Goal: Information Seeking & Learning: Learn about a topic

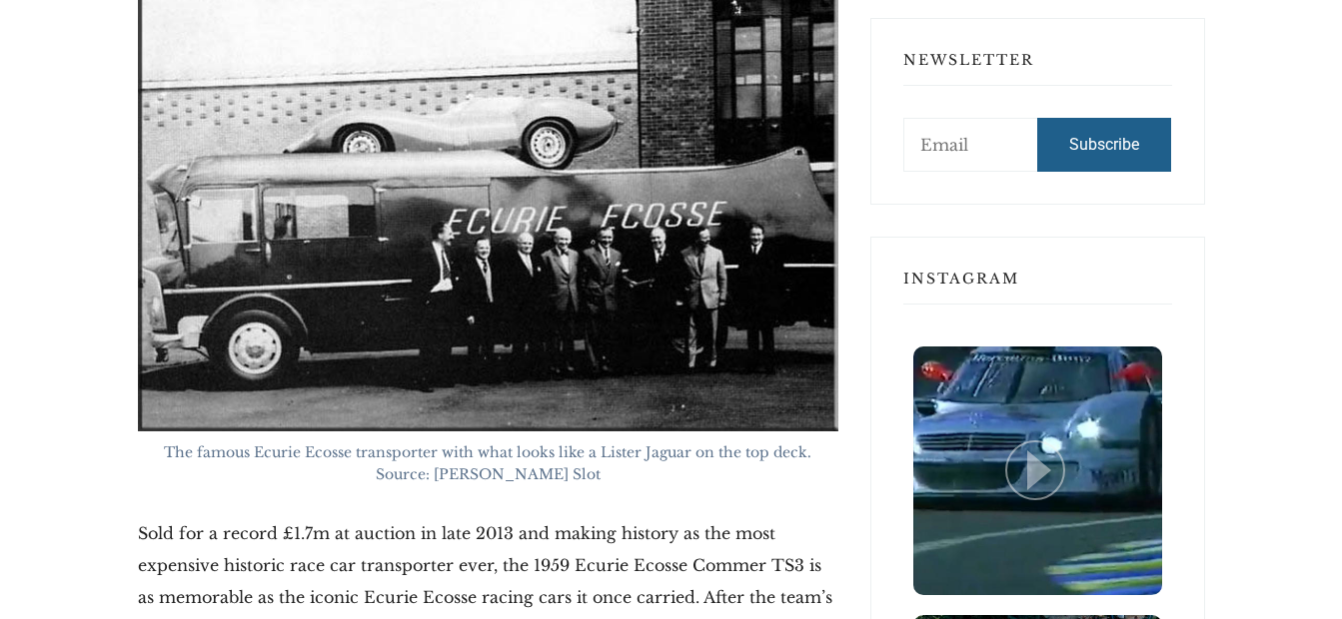
scroll to position [1699, 0]
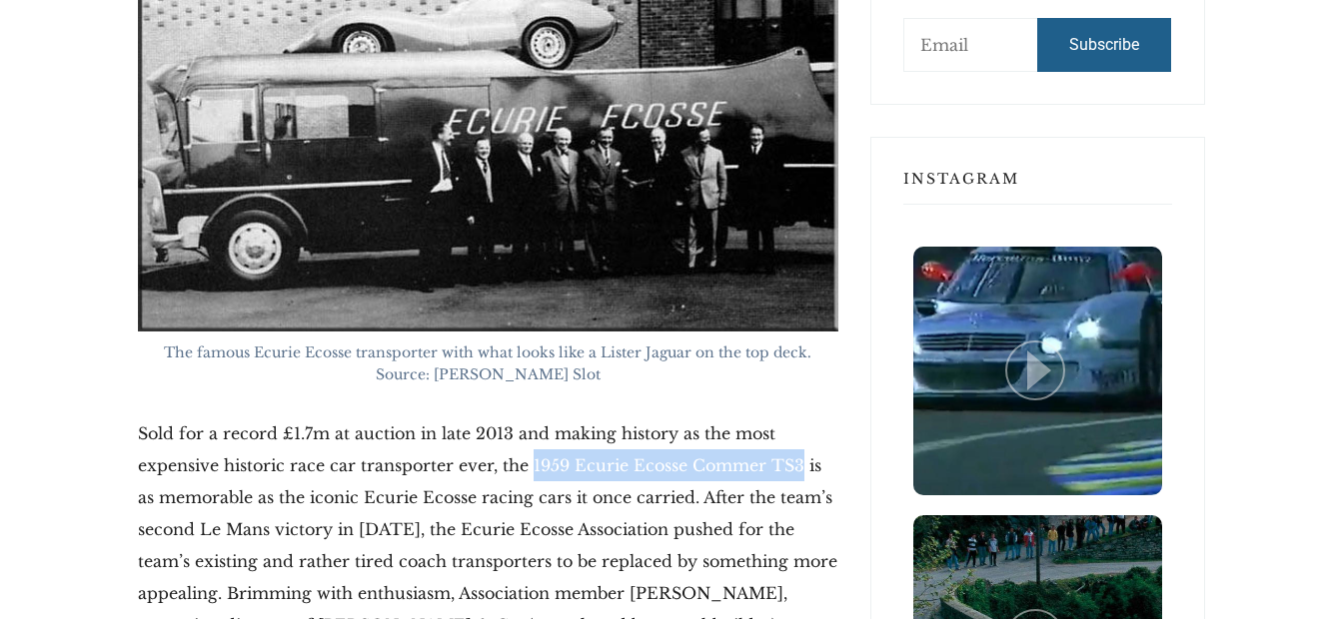
drag, startPoint x: 482, startPoint y: 467, endPoint x: 746, endPoint y: 467, distance: 264.8
click at [746, 467] on p "Sold for a record £1.7m at auction in late 2013 and making history as the most …" at bounding box center [488, 562] width 700 height 288
drag, startPoint x: 746, startPoint y: 467, endPoint x: 671, endPoint y: 466, distance: 74.9
copy p "1959 Ecurie Ecosse Commer TS3"
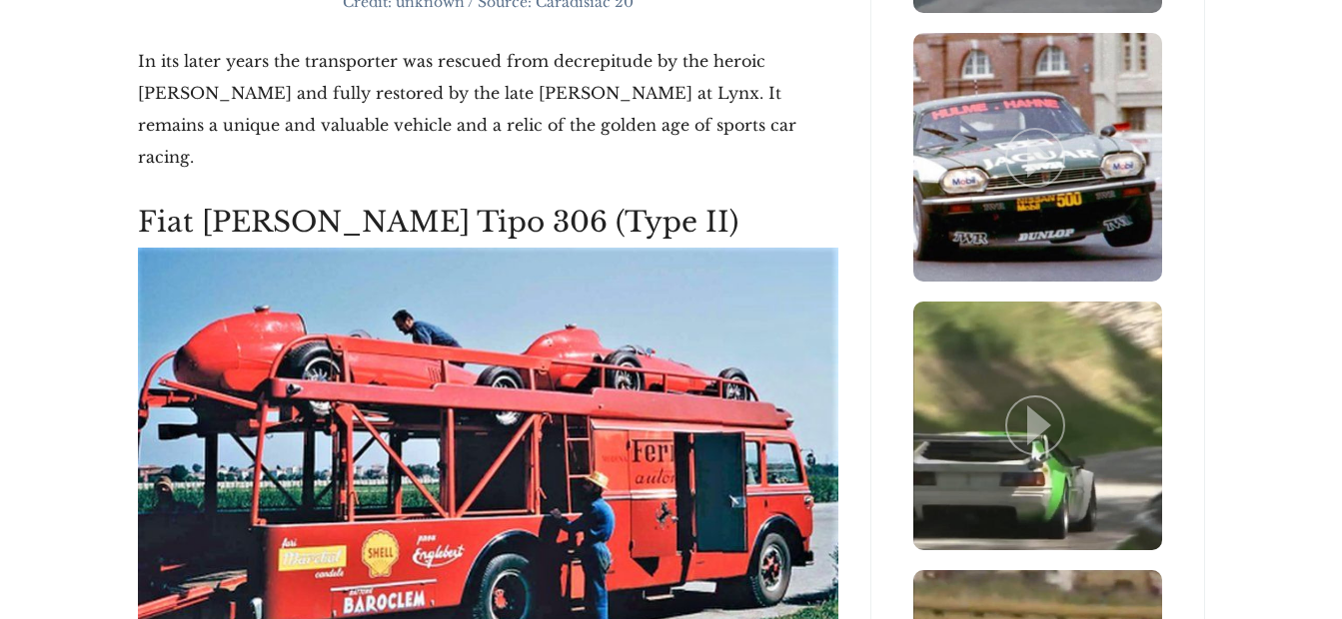
scroll to position [4896, 0]
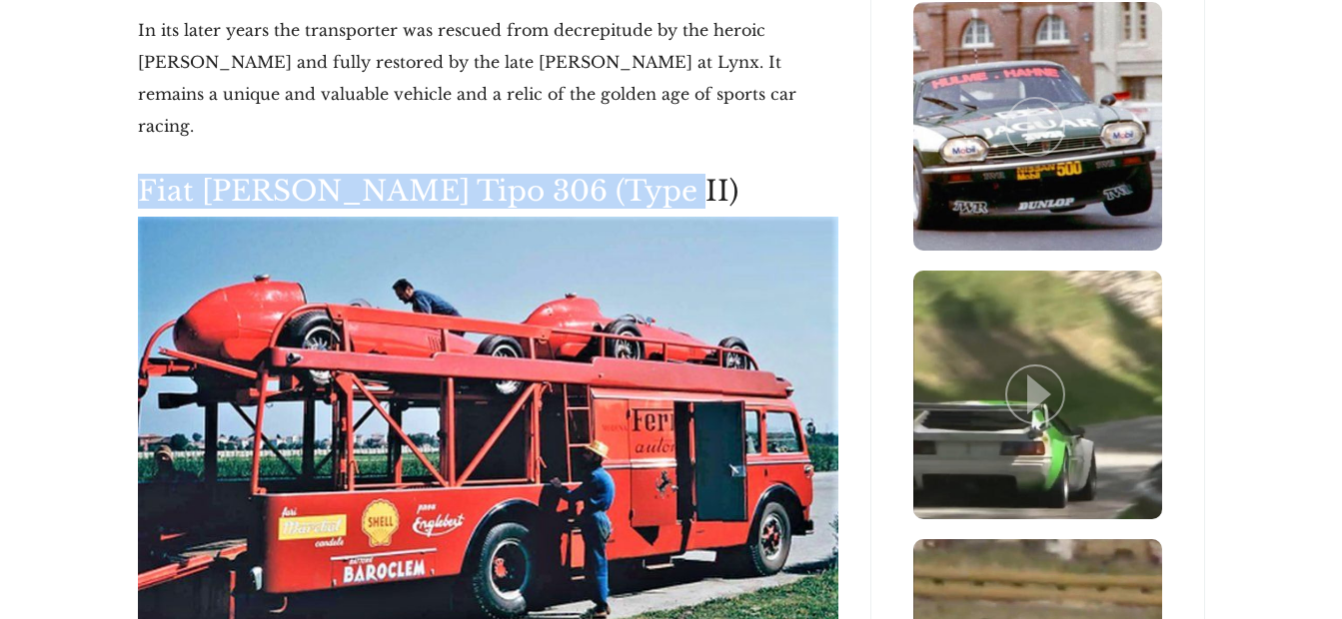
drag, startPoint x: 141, startPoint y: 100, endPoint x: 610, endPoint y: 117, distance: 469.9
click at [610, 174] on h2 "Fiat [PERSON_NAME] Tipo 306 (Type II)" at bounding box center [488, 191] width 700 height 35
drag, startPoint x: 610, startPoint y: 117, endPoint x: 525, endPoint y: 113, distance: 86.0
copy h2 "Fiat [PERSON_NAME] Tipo 306 (Type II)"
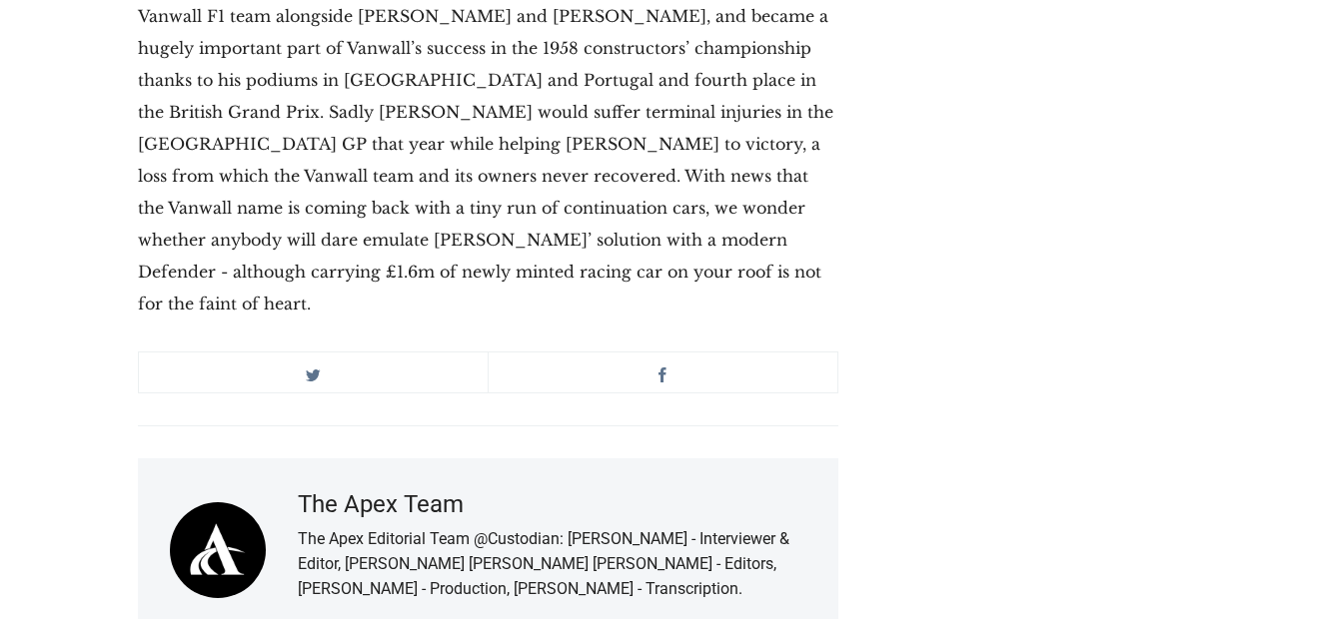
scroll to position [16034, 0]
